Goal: Task Accomplishment & Management: Manage account settings

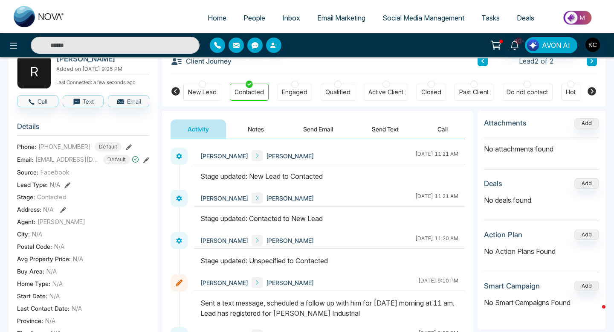
scroll to position [49, 0]
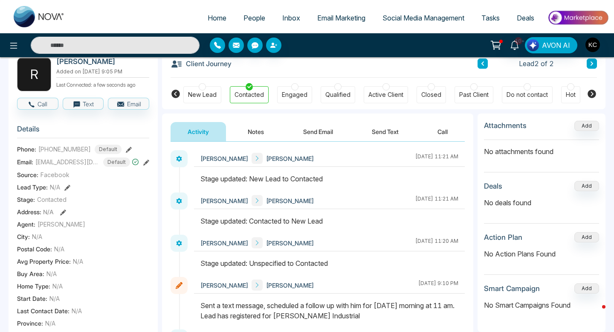
click at [292, 88] on div at bounding box center [294, 86] width 7 height 7
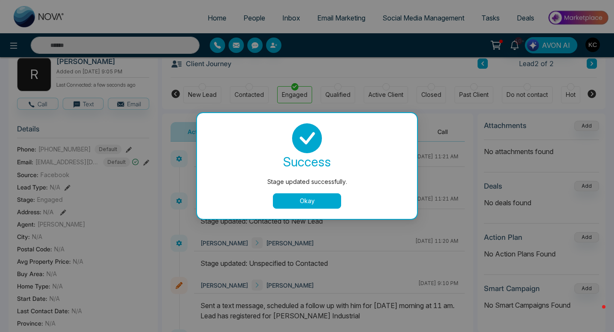
click at [293, 200] on button "Okay" at bounding box center [307, 200] width 68 height 15
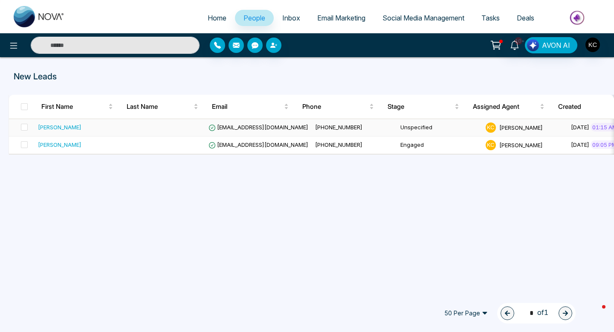
click at [223, 127] on span "[EMAIL_ADDRESS][DOMAIN_NAME]" at bounding box center [259, 127] width 100 height 7
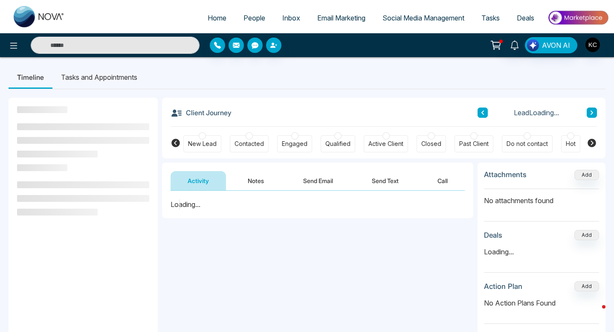
click at [246, 135] on div at bounding box center [249, 135] width 7 height 7
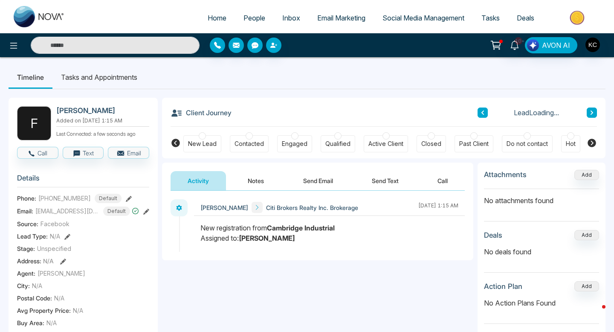
click at [249, 137] on div at bounding box center [249, 135] width 7 height 7
click at [254, 181] on button "Notes" at bounding box center [256, 180] width 50 height 19
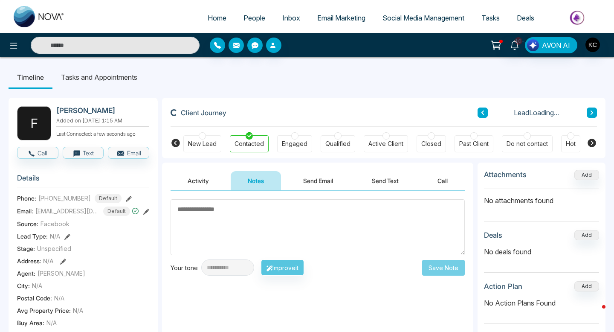
click at [236, 220] on textarea at bounding box center [318, 227] width 294 height 56
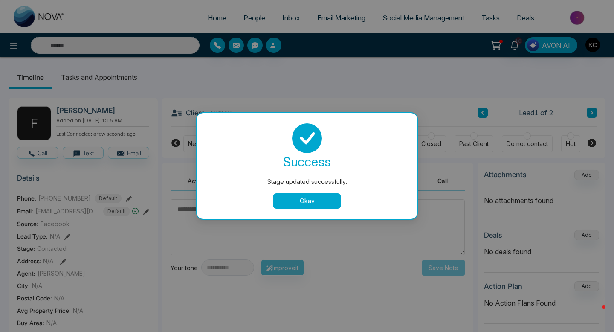
click at [300, 198] on button "Okay" at bounding box center [307, 200] width 68 height 15
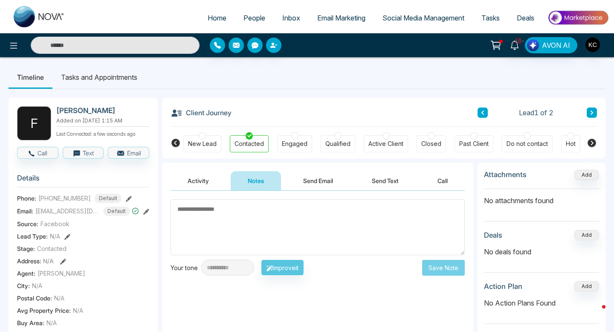
click at [227, 210] on textarea at bounding box center [318, 227] width 294 height 56
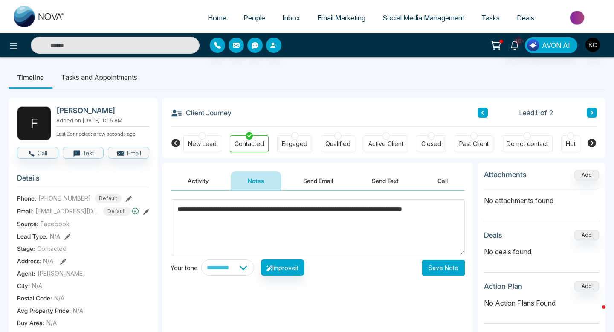
type textarea "**********"
click at [428, 268] on button "Save Note" at bounding box center [443, 268] width 43 height 16
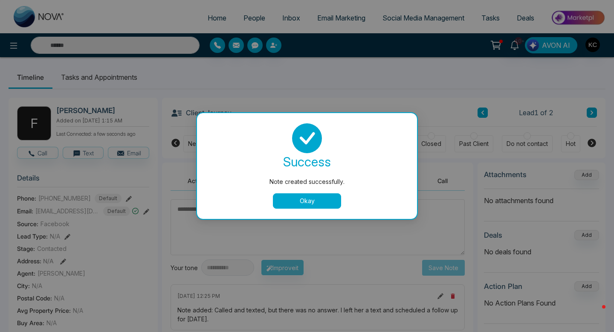
click at [313, 200] on button "Okay" at bounding box center [307, 200] width 68 height 15
